Goal: Transaction & Acquisition: Book appointment/travel/reservation

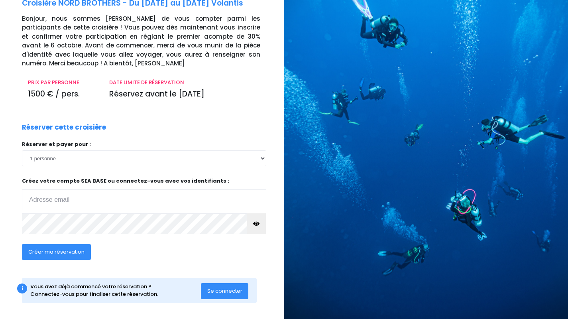
scroll to position [51, 0]
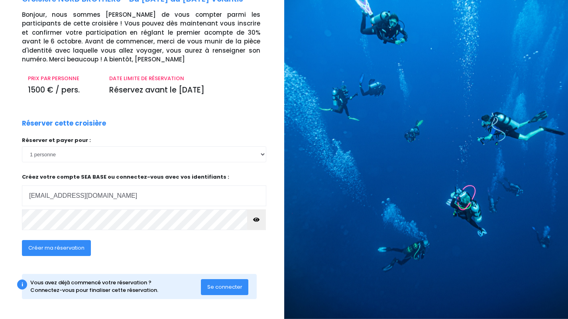
click at [193, 197] on input "catherinepaul.picot@laposte.net" at bounding box center [144, 195] width 244 height 21
type input "rfath@laposte.net"
click at [257, 220] on icon "button" at bounding box center [256, 220] width 6 height 0
click at [78, 249] on span "Créer ma réservation" at bounding box center [56, 248] width 56 height 8
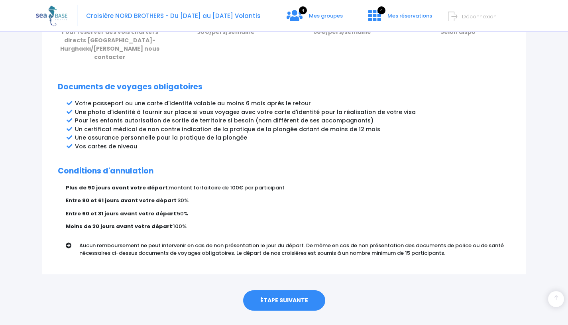
scroll to position [404, 0]
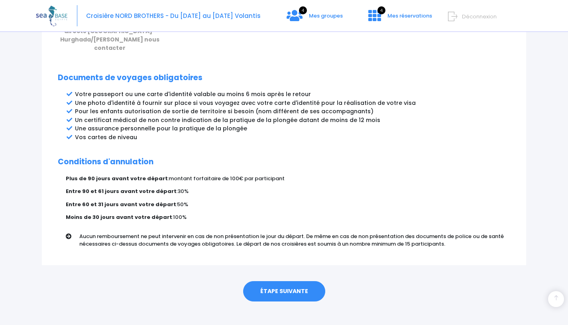
click at [287, 281] on link "ÉTAPE SUIVANTE" at bounding box center [284, 291] width 82 height 21
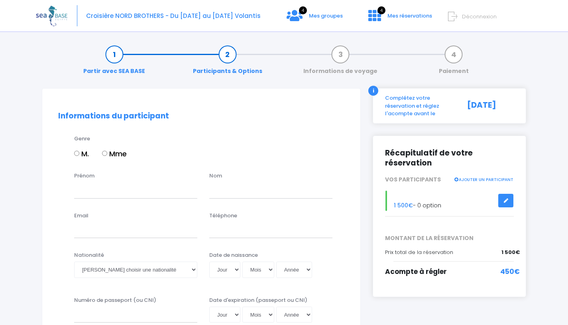
click at [76, 152] on input "M." at bounding box center [76, 153] width 5 height 5
radio input "true"
click at [97, 188] on input "Prénom" at bounding box center [135, 190] width 123 height 16
type input "Régis"
type input "Fath"
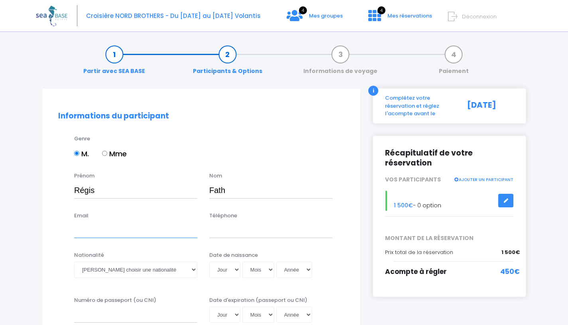
type input "rfath@laposte.net"
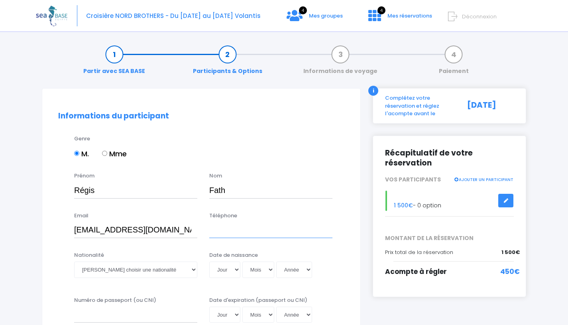
type input "0623599175"
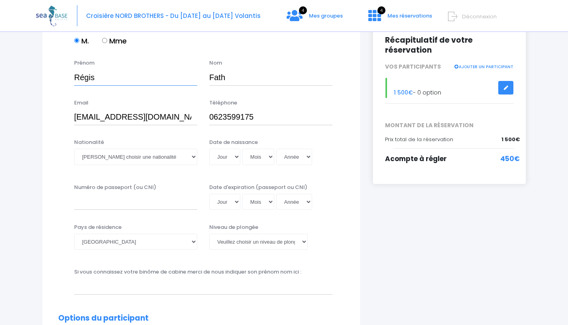
scroll to position [114, 0]
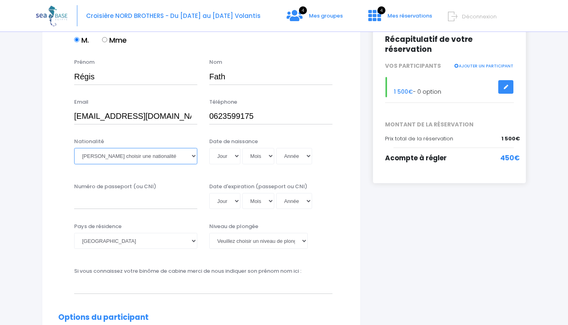
click at [179, 158] on select "Veuillez choisir une nationalité Afghane Albanaise Algerienne Allemande America…" at bounding box center [135, 156] width 123 height 16
select select "Française"
click at [238, 158] on select "Jour 01 02 03 04 05 06 07 08 09 10 11 12 13 14 15 16 17 18 19 20 21 22 23 24 25…" at bounding box center [224, 156] width 31 height 16
select select "12"
click at [268, 154] on select "Mois 01 02 03 04 05 06 07 08 09 10 11 12" at bounding box center [258, 156] width 32 height 16
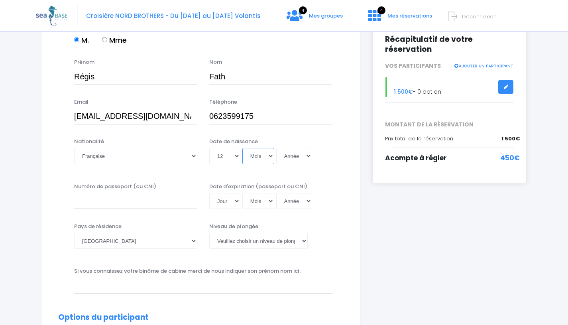
select select "04"
click at [295, 157] on select "Année 2045 2044 2043 2042 2041 2040 2039 2038 2037 2036 2035 2034 2033 2032 203…" at bounding box center [294, 156] width 36 height 16
select select "1971"
type input "1971-04-12"
click at [161, 202] on input "Numéro de passeport (ou CNI)" at bounding box center [135, 201] width 123 height 16
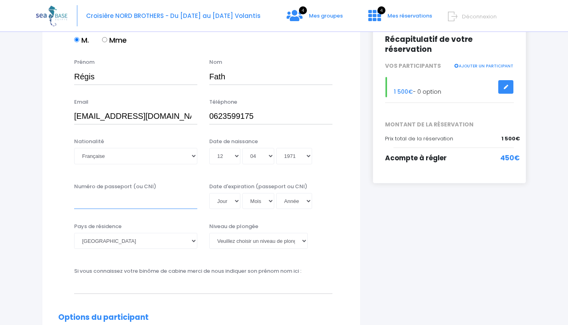
type input "18DI14926"
click at [236, 201] on select "Jour 01 02 03 04 05 06 07 08 09 10 11 12 13 14 15 16 17 18 19 20 21 22 23 24 25…" at bounding box center [224, 201] width 31 height 16
select select "15"
click at [267, 198] on select "Mois 01 02 03 04 05 06 07 08 09 10 11 12" at bounding box center [258, 201] width 32 height 16
select select "06"
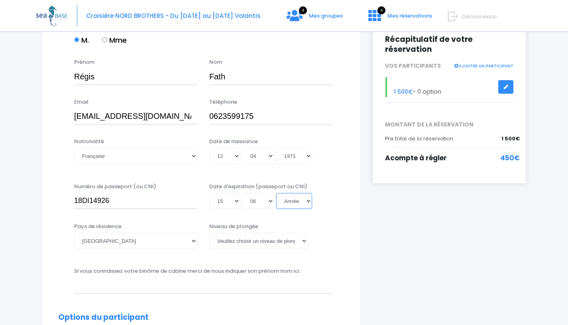
click at [301, 202] on select "Année 2045 2044 2043 2042 2041 2040 2039 2038 2037 2036 2035 2034 2033 2032 203…" at bounding box center [294, 201] width 36 height 16
select select "2028"
type input "2028-06-15"
click at [251, 239] on select "Veuillez choisir un niveau de plongée Non plongeur Junior OW diver Adventure OW…" at bounding box center [258, 241] width 98 height 16
select select "N4"
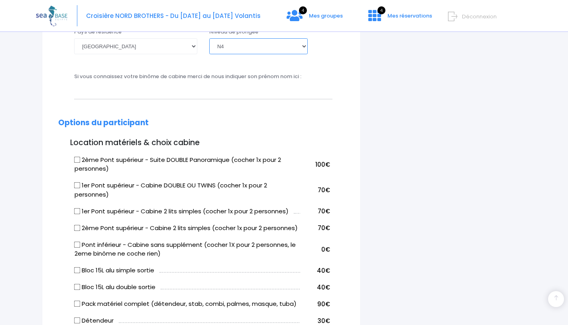
scroll to position [312, 0]
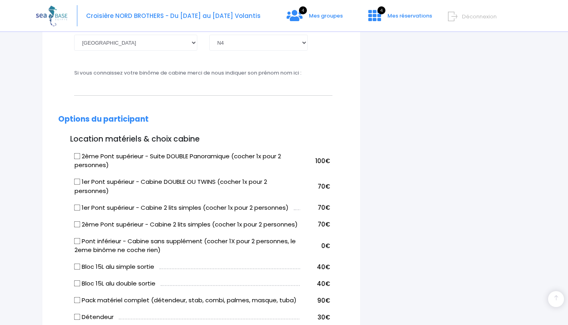
click at [76, 155] on input "2ème Pont supérieur - Suite DOUBLE Panoramique (cocher 1x pour 2 personnes)" at bounding box center [77, 156] width 6 height 6
checkbox input "true"
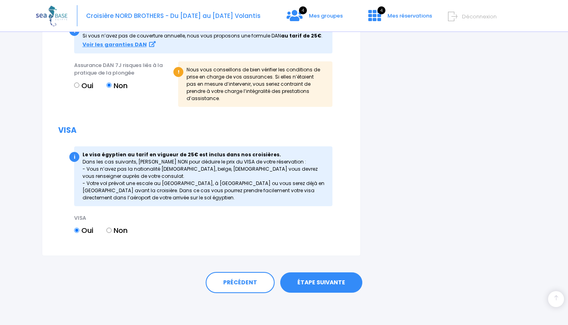
scroll to position [914, 0]
click at [310, 282] on link "ÉTAPE SUIVANTE" at bounding box center [321, 282] width 82 height 21
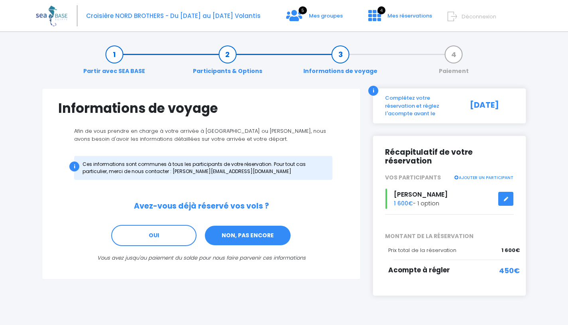
click at [267, 235] on link "NON, PAS ENCORE" at bounding box center [247, 236] width 87 height 22
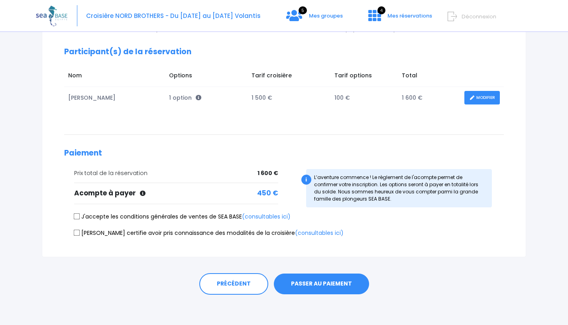
scroll to position [103, 0]
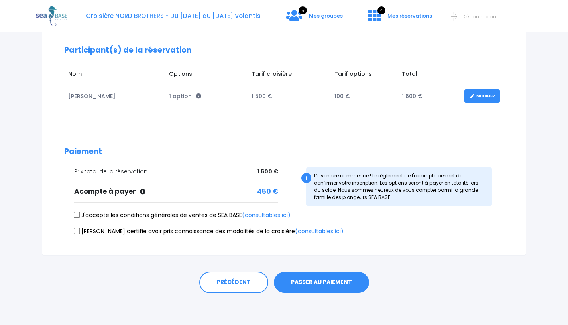
click at [77, 215] on input "J'accepte les conditions générales de ventes de SEA BASE (consultables ici)" at bounding box center [77, 215] width 6 height 6
checkbox input "true"
click at [77, 231] on input "Je certifie avoir pris connaissance des modalités de la croisière (consultables…" at bounding box center [77, 231] width 6 height 6
checkbox input "true"
click at [322, 282] on button "PASSER AU PAIEMENT" at bounding box center [321, 282] width 95 height 21
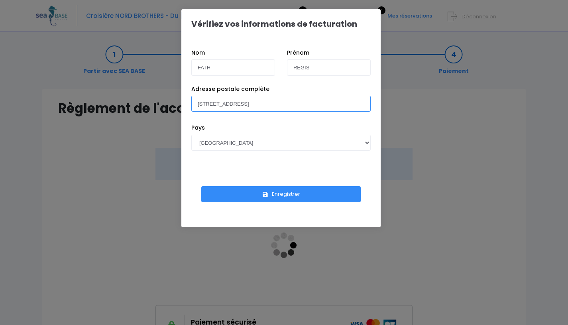
click at [339, 100] on input "[STREET_ADDRESS]" at bounding box center [280, 104] width 179 height 16
drag, startPoint x: 333, startPoint y: 104, endPoint x: 180, endPoint y: 103, distance: 152.6
click at [180, 103] on div "Vérifiez vos informations de facturation Nom FATH Prénom REGIS Pays [GEOGRAPHIC…" at bounding box center [284, 162] width 568 height 325
type input "[STREET_ADDRESS]"
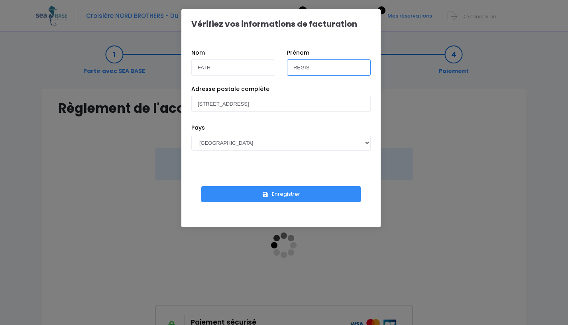
type input "Régis"
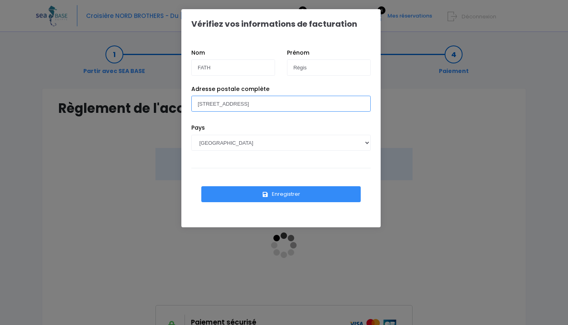
type input "[STREET_ADDRESS]"
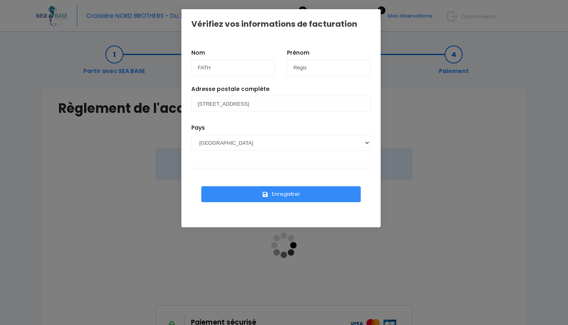
click at [297, 195] on button "Enregistrer" at bounding box center [280, 194] width 159 height 16
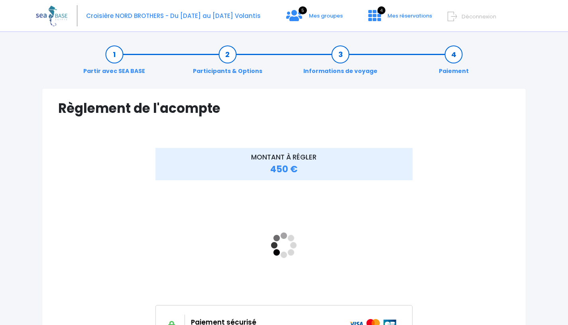
scroll to position [120, 0]
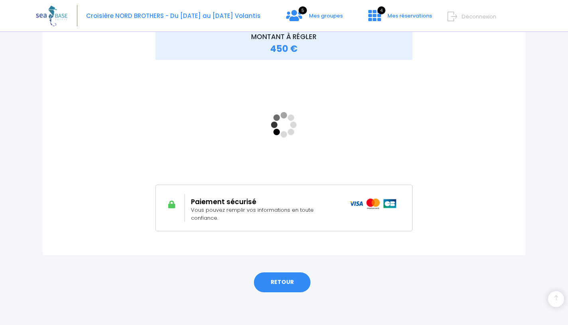
click at [287, 279] on link "RETOUR" at bounding box center [282, 282] width 58 height 22
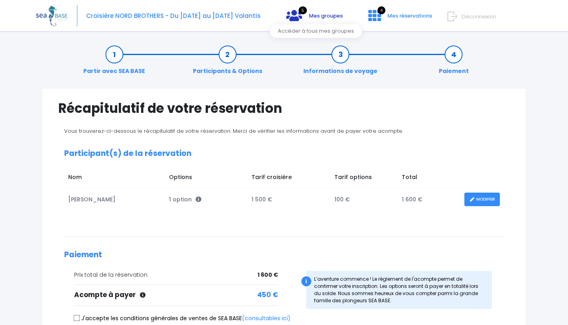
click at [330, 12] on span "Mes groupes" at bounding box center [326, 16] width 34 height 8
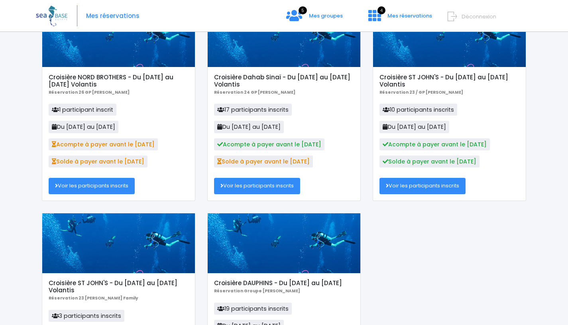
scroll to position [96, 0]
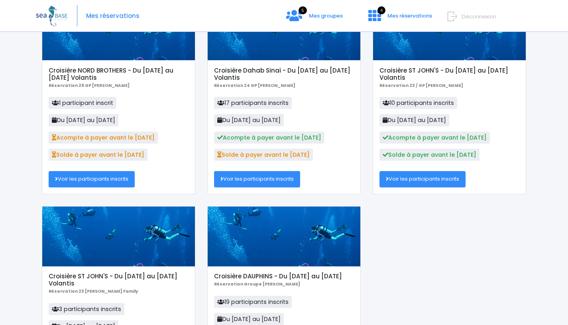
click at [100, 182] on link "Voir les participants inscrits" at bounding box center [92, 179] width 86 height 16
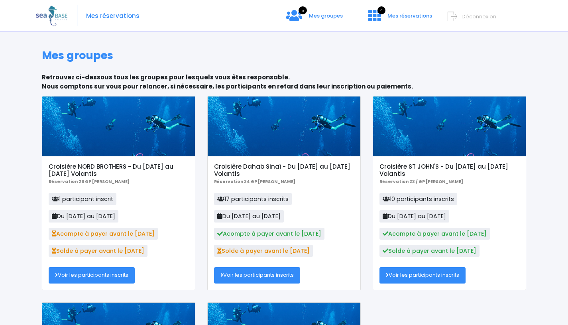
scroll to position [96, 0]
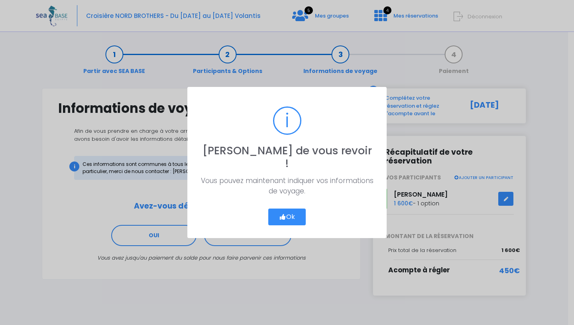
click at [292, 208] on button "Ok" at bounding box center [286, 216] width 37 height 17
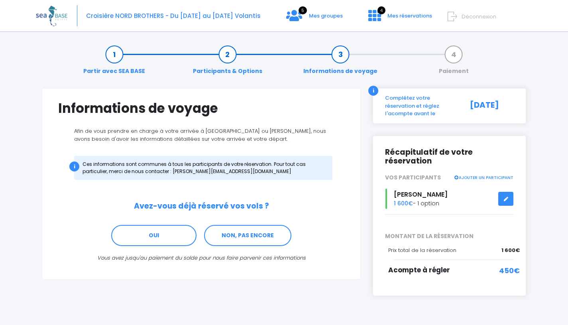
click at [227, 12] on span "Croisière NORD BROTHERS - Du [DATE] au [DATE] Volantis" at bounding box center [173, 16] width 175 height 8
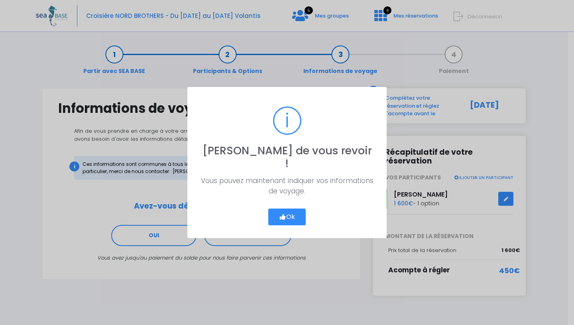
click at [297, 208] on button "Ok" at bounding box center [286, 216] width 37 height 17
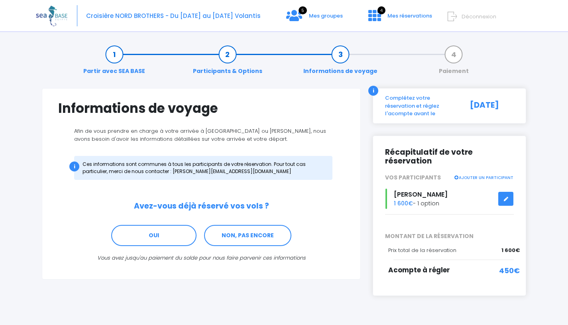
click at [214, 14] on span "Croisière NORD BROTHERS - Du [DATE] au [DATE] Volantis" at bounding box center [173, 16] width 175 height 8
click at [471, 16] on span "Déconnexion" at bounding box center [478, 17] width 35 height 8
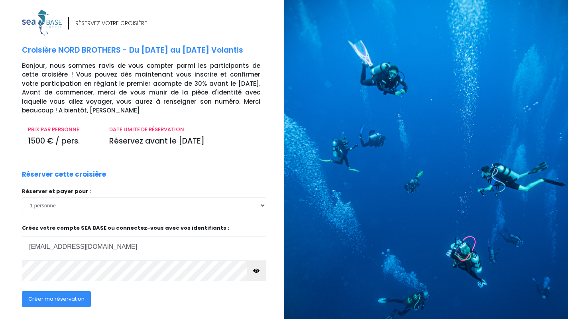
click at [104, 245] on input "[EMAIL_ADDRESS][DOMAIN_NAME]" at bounding box center [144, 246] width 244 height 21
type input "[EMAIL_ADDRESS][DOMAIN_NAME]"
click at [76, 300] on span "Créer ma réservation" at bounding box center [56, 299] width 56 height 8
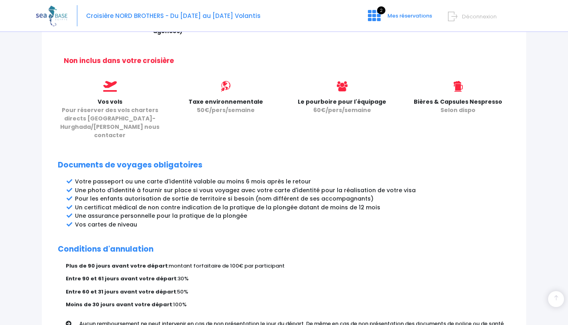
scroll to position [404, 0]
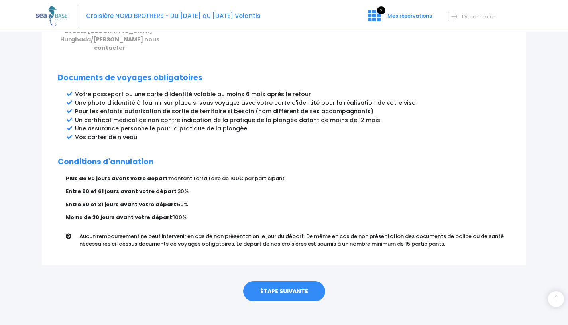
click at [281, 282] on link "ÉTAPE SUIVANTE" at bounding box center [284, 291] width 82 height 21
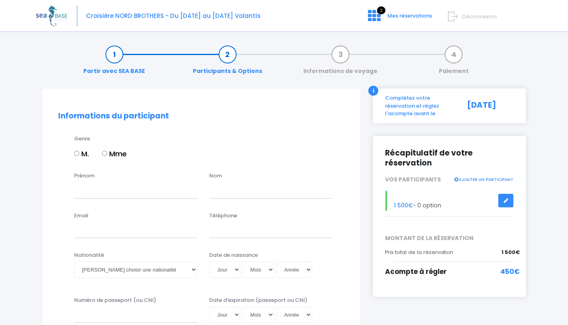
click at [77, 153] on input "M." at bounding box center [76, 153] width 5 height 5
radio input "true"
click at [106, 152] on input "Mme" at bounding box center [104, 153] width 5 height 5
radio input "true"
click at [98, 190] on input "Prénom" at bounding box center [135, 190] width 123 height 16
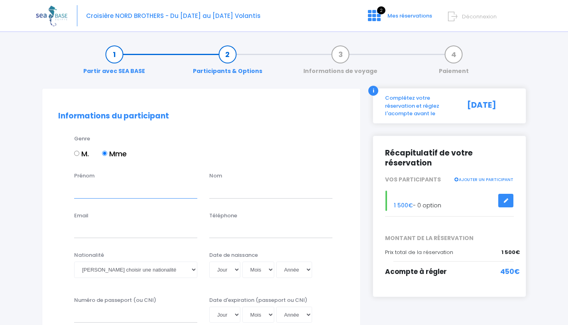
type input "Catherine"
type input "PICOT"
type input "catherinepaul.picot@laposte.net"
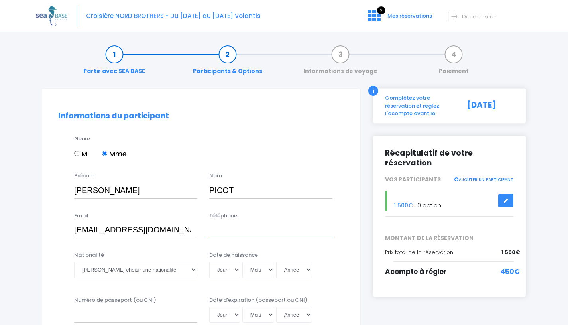
type input "0636120471"
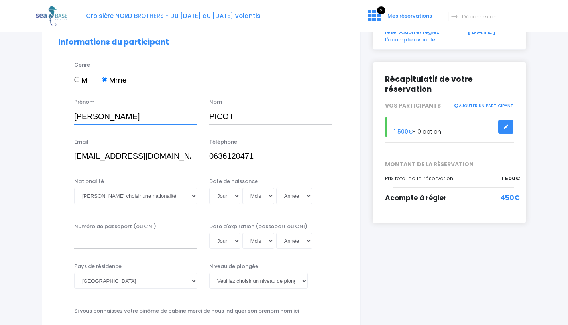
scroll to position [88, 0]
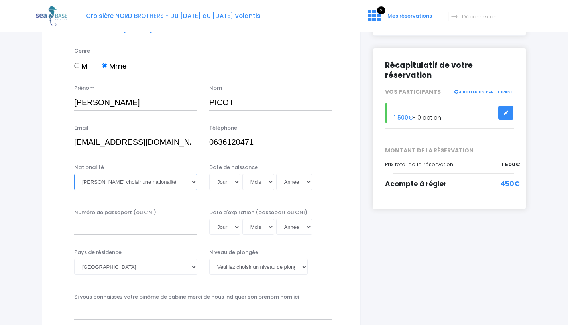
click at [175, 176] on select "Veuillez choisir une nationalité Afghane Albanaise Algerienne Allemande America…" at bounding box center [135, 182] width 123 height 16
select select "Française"
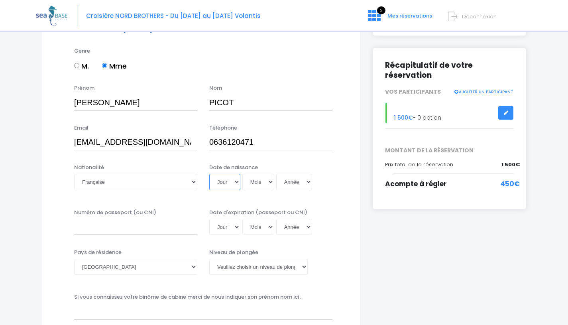
click at [234, 183] on select "Jour 01 02 03 04 05 06 07 08 09 10 11 12 13 14 15 16 17 18 19 20 21 22 23 24 25…" at bounding box center [224, 182] width 31 height 16
select select "04"
click at [260, 180] on select "Mois 01 02 03 04 05 06 07 08 09 10 11 12" at bounding box center [258, 182] width 32 height 16
select select "01"
click at [287, 184] on select "Année 2045 2044 2043 2042 2041 2040 2039 2038 2037 2036 2035 2034 2033 2032 203…" at bounding box center [294, 182] width 36 height 16
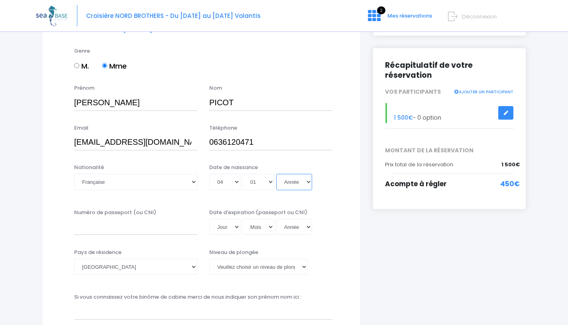
select select "1961"
type input "1961-01-04"
click at [143, 214] on label "Numéro de passeport (ou CNI)" at bounding box center [115, 212] width 82 height 8
click at [143, 219] on input "Numéro de passeport (ou CNI)" at bounding box center [135, 227] width 123 height 16
click at [139, 224] on input "Numéro de passeport (ou CNI)" at bounding box center [135, 227] width 123 height 16
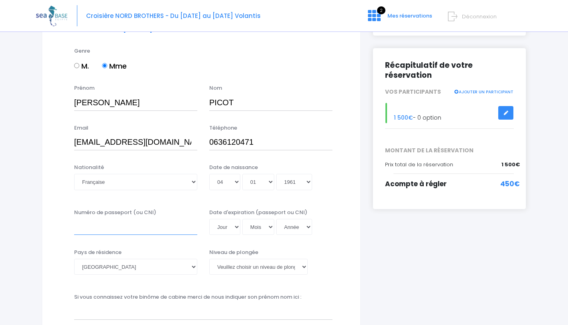
type input "22AC86685"
click at [233, 225] on select "Jour 01 02 03 04 05 06 07 08 09 10 11 12 13 14 15 16 17 18 19 20 21 22 23 24 25…" at bounding box center [224, 227] width 31 height 16
select select "20"
click at [265, 224] on select "Mois 01 02 03 04 05 06 07 08 09 10 11 12" at bounding box center [258, 227] width 32 height 16
select select "01"
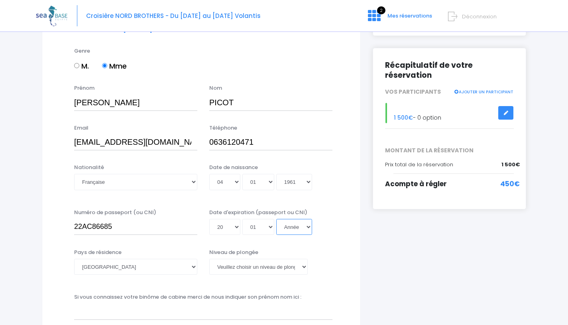
click at [285, 227] on select "Année 2045 2044 2043 2042 2041 2040 2039 2038 2037 2036 2035 2034 2033 2032 203…" at bounding box center [294, 227] width 36 height 16
select select "2032"
type input "2032-01-20"
click at [286, 267] on select "Veuillez choisir un niveau de plongée Non plongeur Junior OW diver Adventure OW…" at bounding box center [258, 267] width 98 height 16
select select "N3"
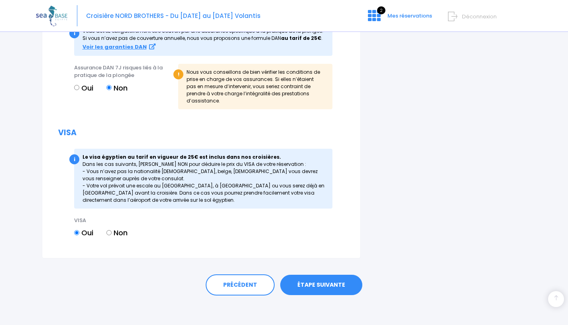
scroll to position [914, 0]
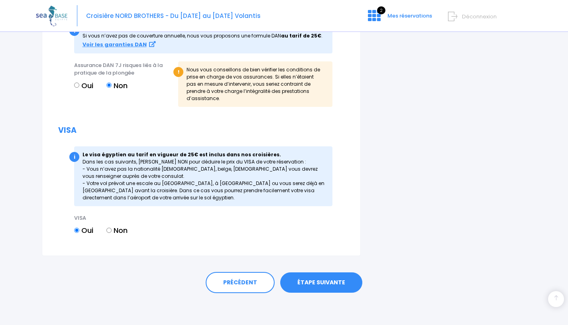
click at [322, 280] on link "ÉTAPE SUIVANTE" at bounding box center [321, 282] width 82 height 21
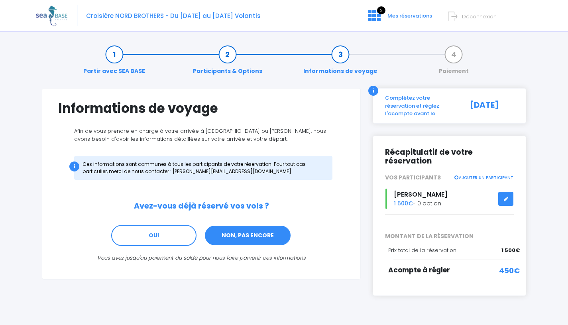
click at [245, 242] on link "NON, PAS ENCORE" at bounding box center [247, 236] width 87 height 22
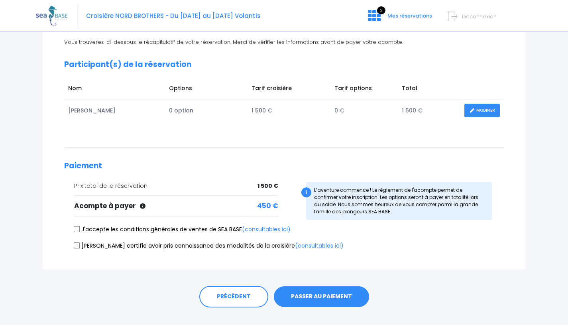
scroll to position [103, 0]
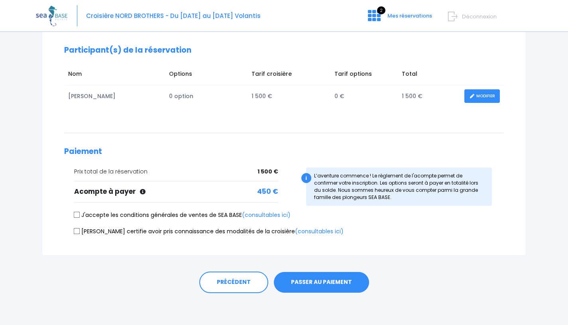
click at [315, 285] on button "PASSER AU PAIEMENT" at bounding box center [321, 282] width 95 height 21
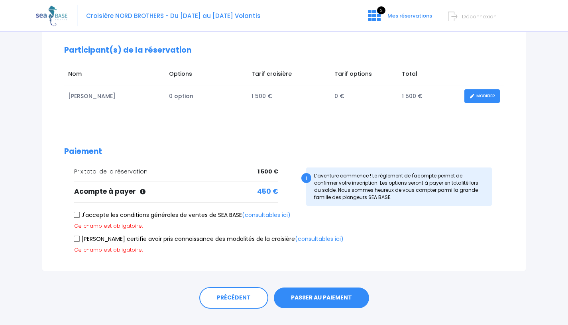
scroll to position [119, 0]
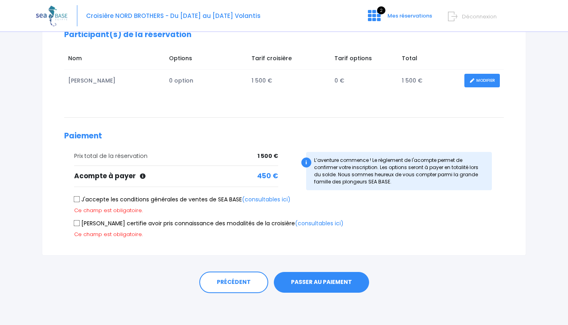
click at [79, 200] on input "J'accepte les conditions générales de ventes de SEA BASE (consultables ici)" at bounding box center [77, 199] width 6 height 6
checkbox input "true"
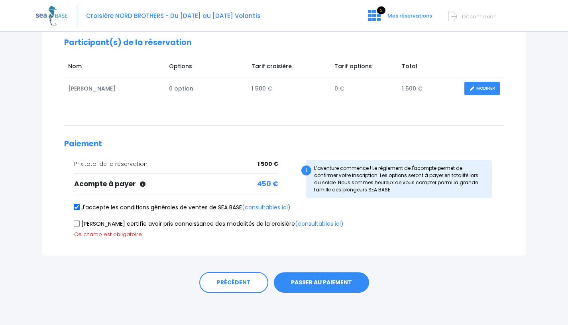
scroll to position [111, 0]
click at [77, 225] on input "Je certifie avoir pris connaissance des modalités de la croisière (consultables…" at bounding box center [77, 223] width 6 height 6
checkbox input "true"
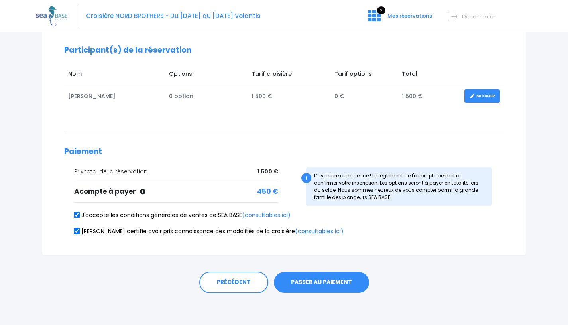
click at [319, 281] on button "PASSER AU PAIEMENT" at bounding box center [321, 282] width 95 height 21
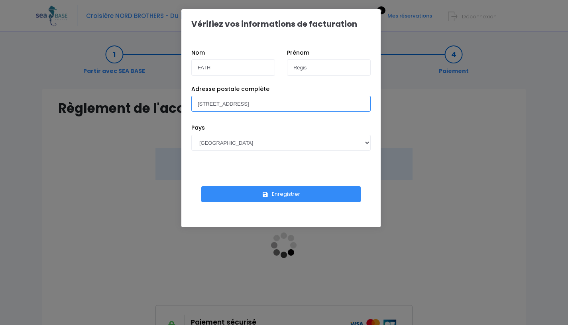
click at [294, 104] on input "[STREET_ADDRESS]" at bounding box center [280, 104] width 179 height 16
type input "[STREET_ADDRESS]"
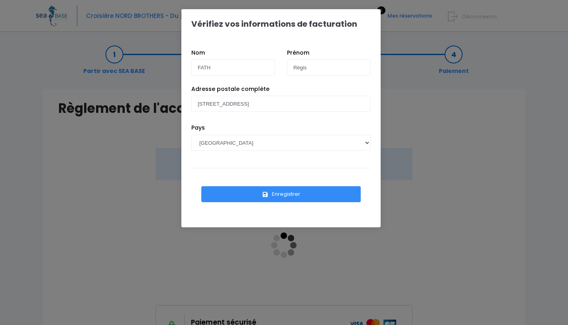
click at [254, 194] on button "Enregistrer" at bounding box center [280, 194] width 159 height 16
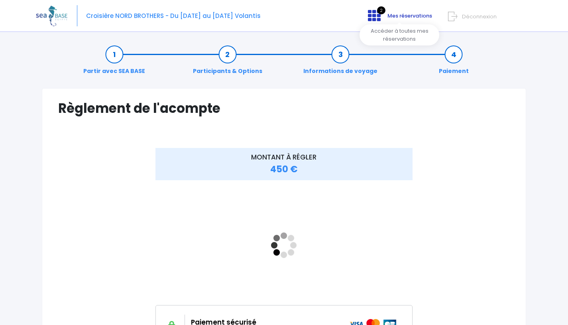
click at [390, 15] on span "Mes réservations" at bounding box center [409, 16] width 45 height 8
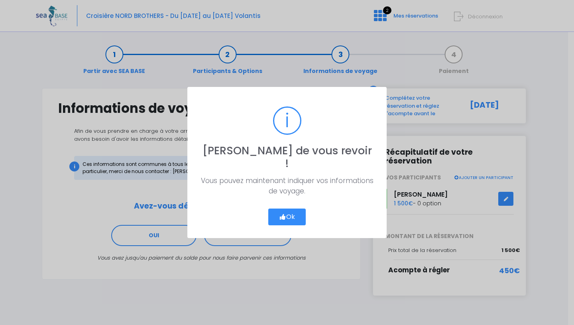
click at [295, 202] on div "Ok Cancel" at bounding box center [286, 213] width 41 height 23
click at [409, 17] on div "? ! i [PERSON_NAME] de vous revoir ! × Vous pouvez maintenant indiquer vos info…" at bounding box center [287, 162] width 574 height 325
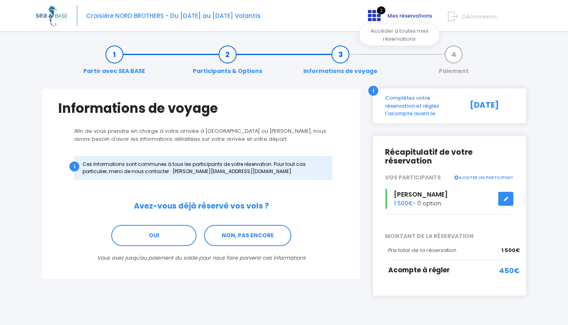
click at [393, 15] on span "Mes réservations" at bounding box center [409, 16] width 45 height 8
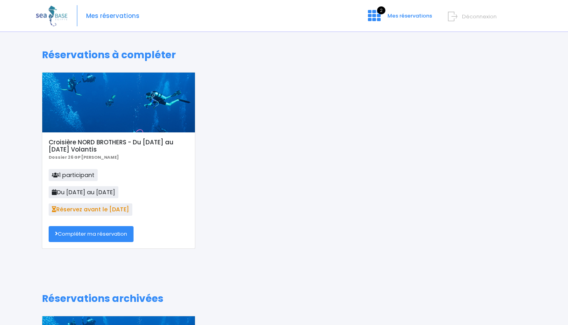
click at [89, 231] on link "Compléter ma réservation" at bounding box center [91, 234] width 85 height 16
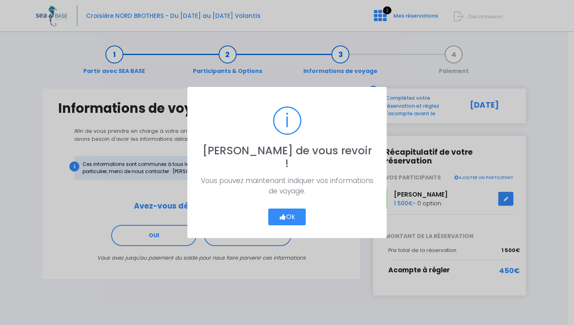
click at [284, 217] on icon "button" at bounding box center [282, 217] width 7 height 0
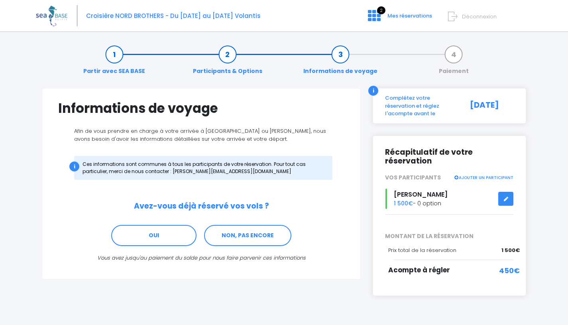
scroll to position [19, 0]
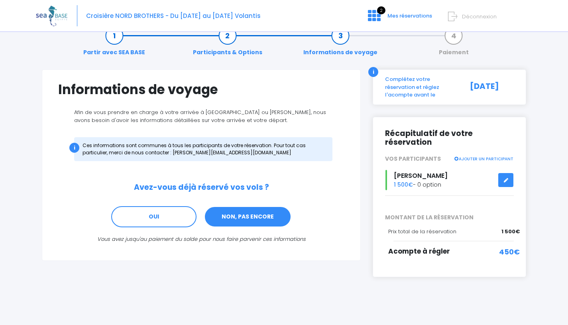
click at [251, 220] on link "NON, PAS ENCORE" at bounding box center [247, 217] width 87 height 22
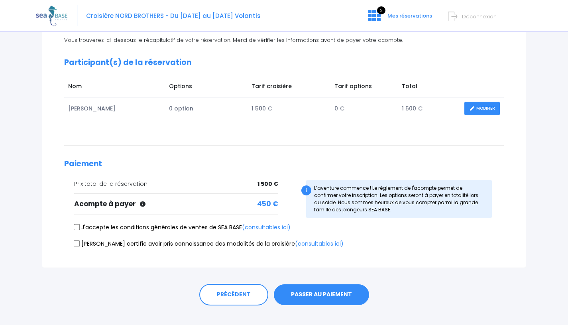
scroll to position [102, 0]
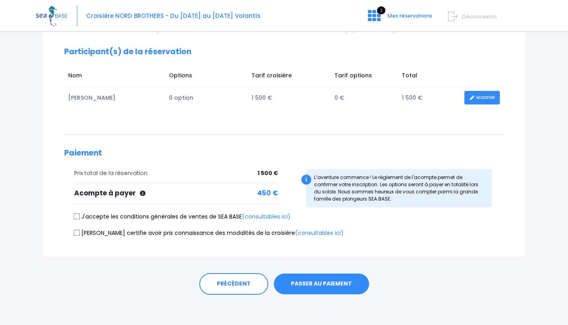
click at [318, 283] on button "PASSER AU PAIEMENT" at bounding box center [321, 283] width 95 height 21
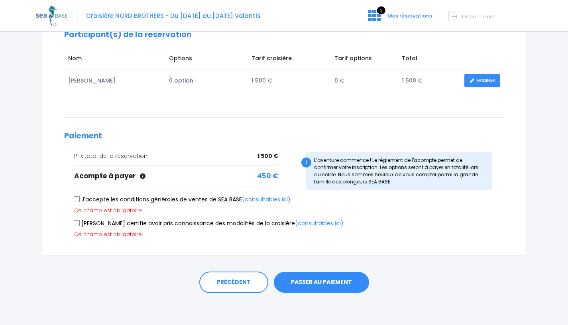
click at [77, 200] on input "J'accepte les conditions générales de ventes de SEA BASE (consultables ici)" at bounding box center [77, 199] width 6 height 6
checkbox input "true"
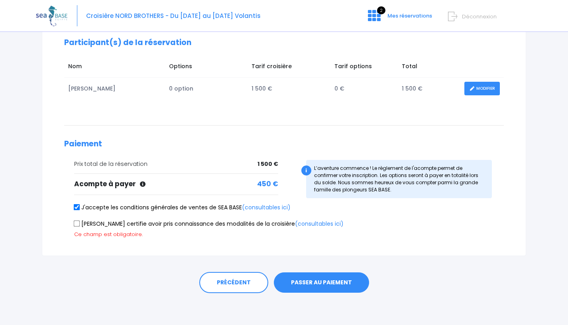
click at [77, 224] on input "Je certifie avoir pris connaissance des modalités de la croisière (consultables…" at bounding box center [77, 223] width 6 height 6
checkbox input "true"
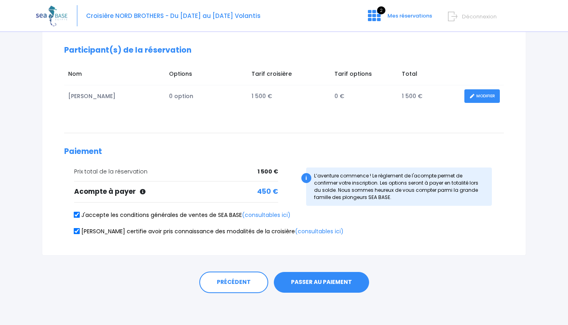
scroll to position [103, 0]
click at [323, 284] on button "PASSER AU PAIEMENT" at bounding box center [321, 282] width 95 height 21
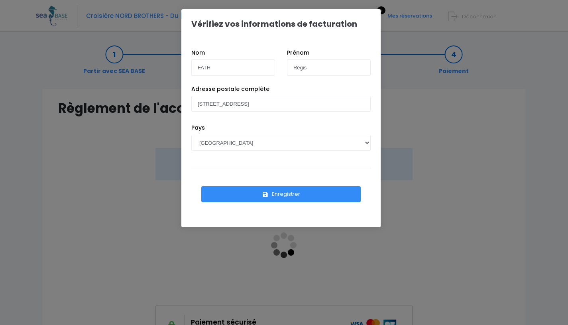
click at [288, 196] on button "Enregistrer" at bounding box center [280, 194] width 159 height 16
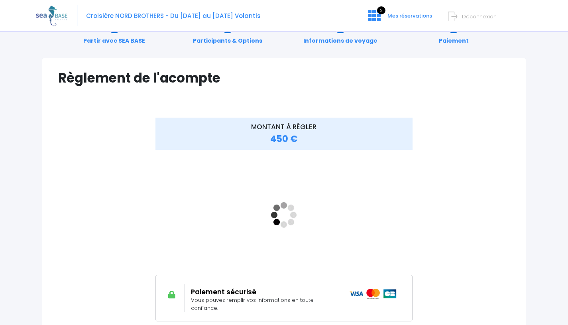
scroll to position [32, 0]
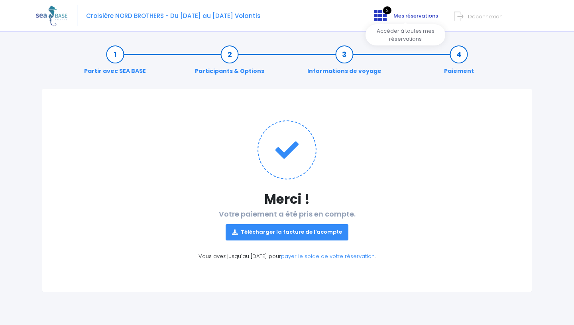
click at [394, 20] on link "2 Mes réservations" at bounding box center [404, 19] width 75 height 8
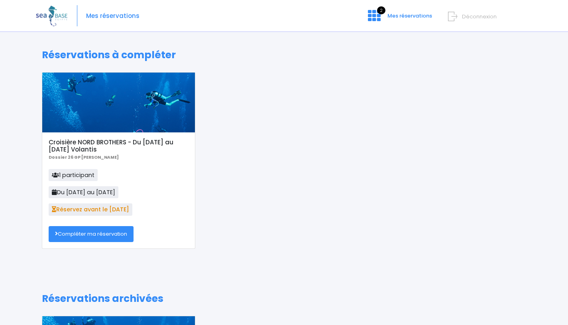
click at [79, 173] on span "1 participant" at bounding box center [73, 175] width 49 height 12
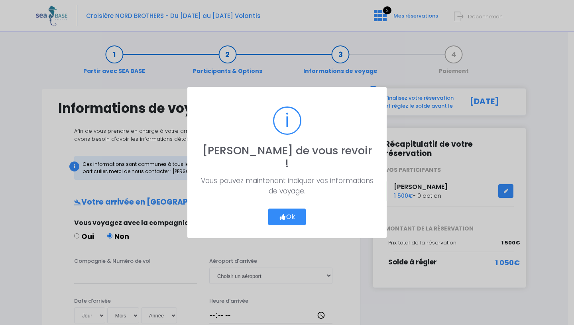
click at [296, 213] on button "Ok" at bounding box center [286, 216] width 37 height 17
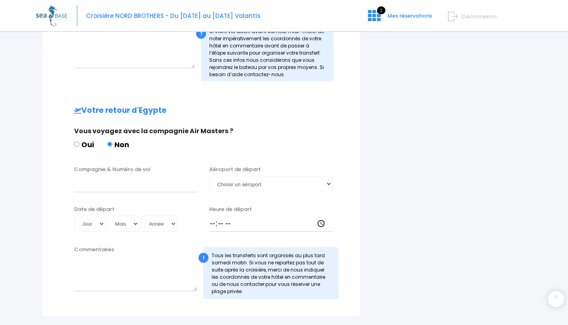
scroll to position [375, 0]
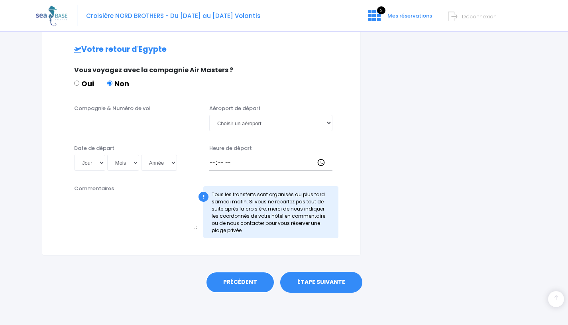
click at [248, 277] on link "PRÉCÉDENT" at bounding box center [240, 282] width 69 height 22
click at [245, 283] on link "PRÉCÉDENT" at bounding box center [240, 282] width 69 height 22
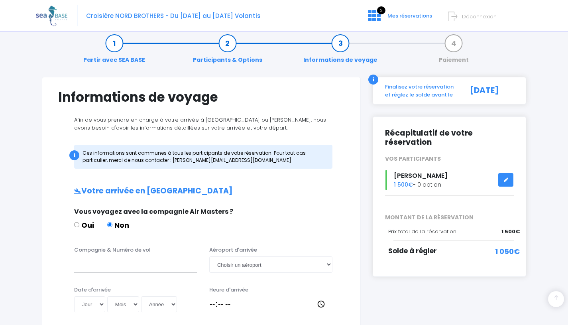
scroll to position [0, 0]
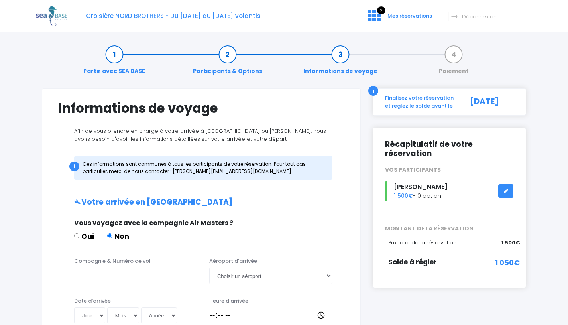
click at [119, 53] on link "Partir avec SEA BASE" at bounding box center [114, 62] width 70 height 25
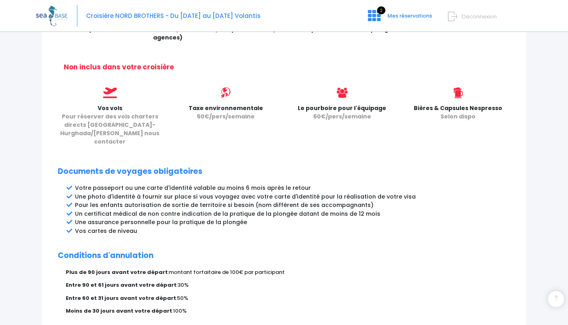
scroll to position [404, 0]
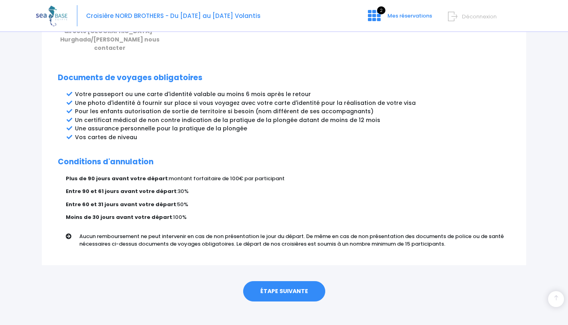
click at [278, 287] on link "ÉTAPE SUIVANTE" at bounding box center [284, 291] width 82 height 21
click at [278, 283] on link "ÉTAPE SUIVANTE" at bounding box center [284, 291] width 82 height 21
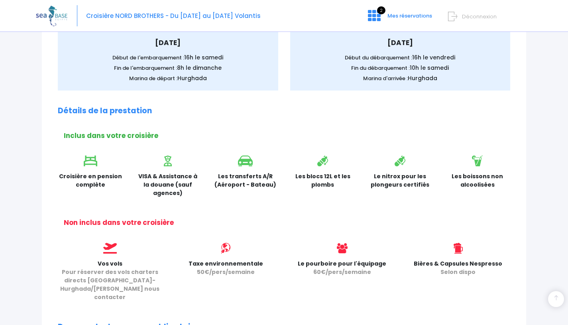
scroll to position [183, 0]
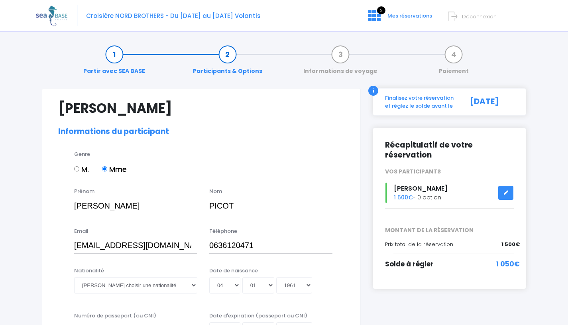
select select "N3"
click at [78, 167] on input "M." at bounding box center [76, 168] width 5 height 5
radio input "true"
click at [99, 204] on input "[PERSON_NAME]" at bounding box center [135, 206] width 123 height 16
click at [116, 209] on input "[PERSON_NAME]" at bounding box center [135, 206] width 123 height 16
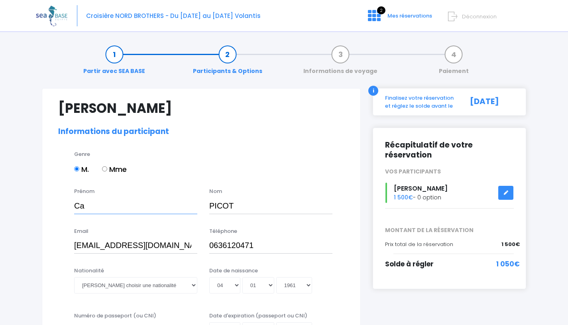
type input "C"
click at [116, 209] on input "Prénom" at bounding box center [135, 206] width 123 height 16
type input "Régis"
type input "Fath"
type input "[EMAIL_ADDRESS][DOMAIN_NAME]"
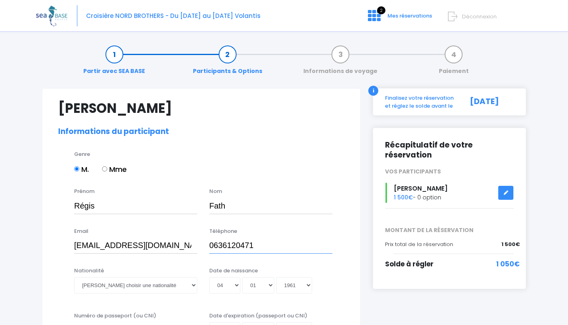
type input "0623599175"
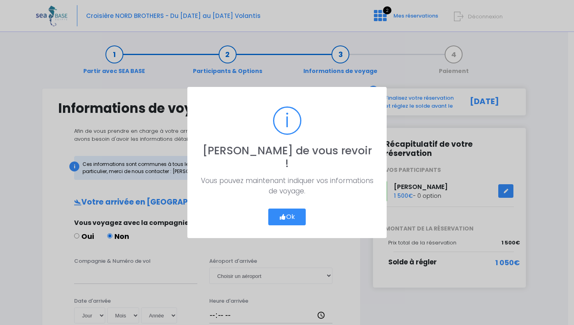
click at [290, 202] on div "Ok Cancel" at bounding box center [286, 213] width 41 height 23
click at [289, 208] on button "Ok" at bounding box center [286, 216] width 37 height 17
